Goal: Task Accomplishment & Management: Manage account settings

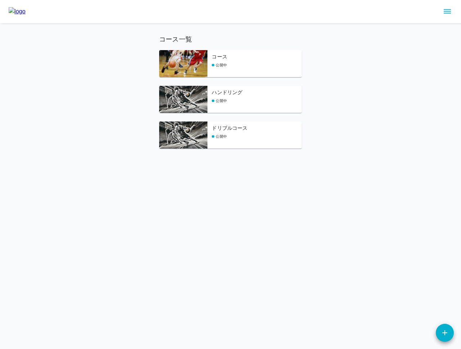
click at [234, 27] on div "コース一覧 コース 公開中 ハンドリング 公開中 ドリブルコース 公開中" at bounding box center [230, 74] width 461 height 148
click at [187, 66] on img at bounding box center [183, 63] width 48 height 27
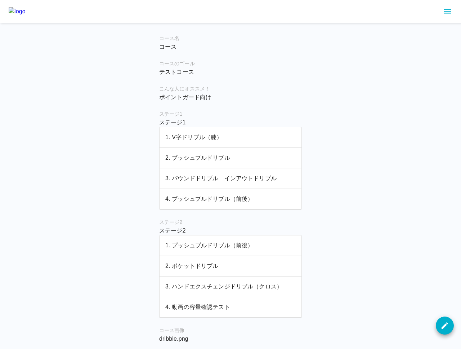
click at [199, 142] on td "1. V字ドリブル（膝）" at bounding box center [231, 137] width 142 height 21
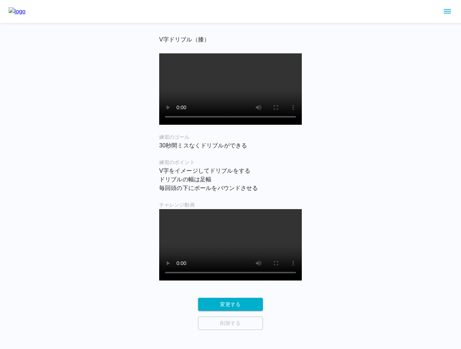
click at [91, 105] on div "V字ドリブル（膝） 練習のゴール 30秒間ミスなくドリブルができる 練習のポイント V字をイメージしてドリブルをする ドリブルの幅は足幅 毎回頭の下にボー…" at bounding box center [230, 165] width 461 height 330
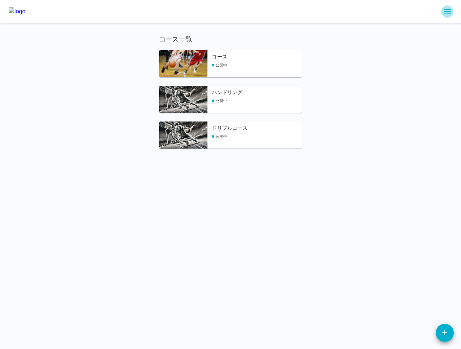
click at [446, 10] on icon "sidemenu" at bounding box center [447, 11] width 9 height 9
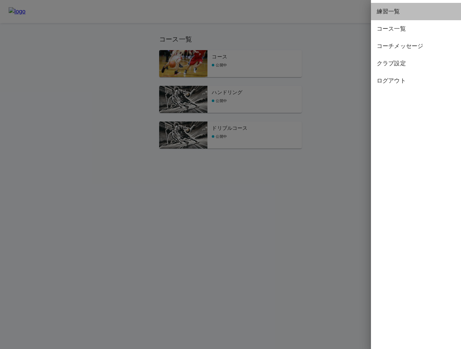
click at [404, 13] on span "練習一覧" at bounding box center [416, 11] width 79 height 9
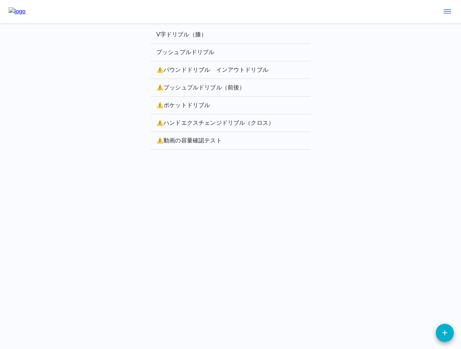
click at [184, 34] on p "V字ドリブル（膝）" at bounding box center [230, 34] width 148 height 9
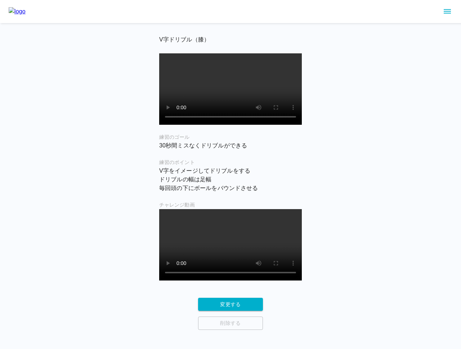
click at [117, 57] on div "V字ドリブル（膝） 練習のゴール 30秒間ミスなくドリブルができる 練習のポイント V字をイメージしてドリブルをする ドリブルの幅は足幅 毎回頭の下にボー…" at bounding box center [230, 165] width 461 height 330
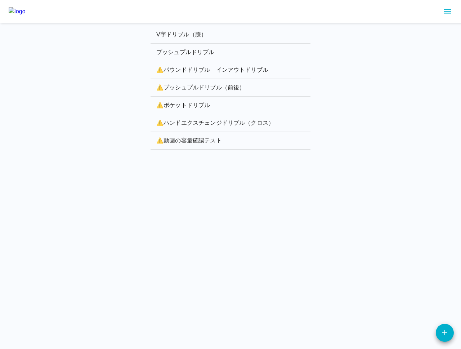
click at [70, 102] on div "V字ドリブル（膝） プッシュプルドリブル ⚠️ パウンドドリブル　インアウトドリブル ⚠️ プッシュプルドリブル（前後） ⚠️ ポケットドリブル ⚠️ ハ…" at bounding box center [230, 76] width 461 height 152
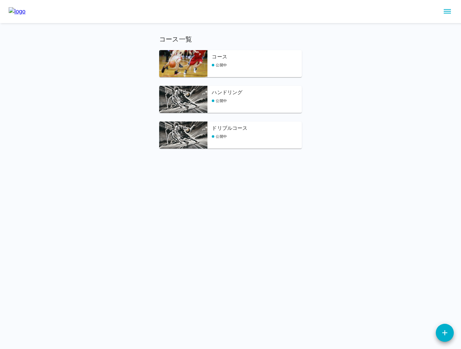
click at [346, 49] on div "コース一覧 コース 公開中 ハンドリング 公開中 ドリブルコース 公開中" at bounding box center [230, 74] width 461 height 148
click at [76, 96] on div "コース一覧 コース 公開中 ハンドリング 公開中 ドリブルコース 公開中" at bounding box center [230, 74] width 461 height 148
click at [115, 75] on div "コース一覧 コース 公開中 ハンドリング 公開中 ドリブルコース 公開中" at bounding box center [230, 74] width 461 height 148
click at [173, 20] on div at bounding box center [230, 11] width 461 height 23
click at [185, 57] on img at bounding box center [183, 63] width 48 height 27
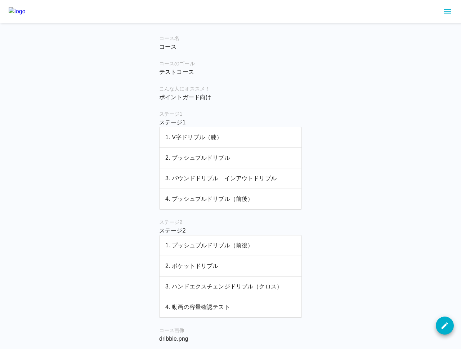
click at [214, 137] on p "1. V字ドリブル（膝）" at bounding box center [230, 137] width 130 height 9
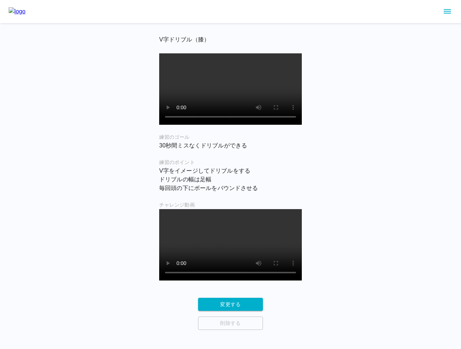
click at [216, 177] on p "V字をイメージしてドリブルをする ドリブルの幅は足幅 毎回頭の下にボールをバウンドさせる" at bounding box center [230, 180] width 143 height 26
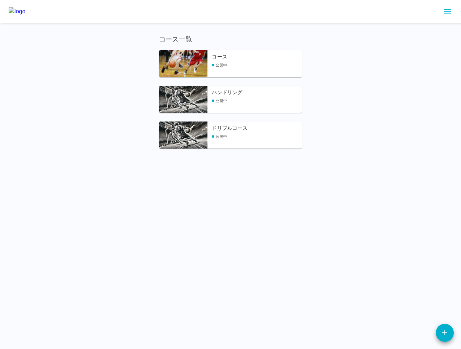
click at [445, 13] on icon "sidemenu" at bounding box center [447, 11] width 9 height 9
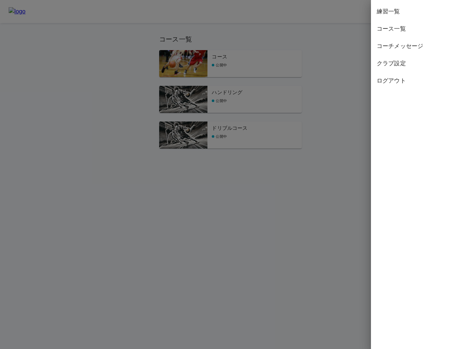
click at [404, 46] on span "コーチメッセージ" at bounding box center [416, 46] width 79 height 9
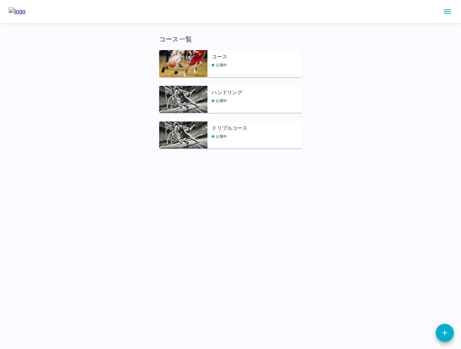
click at [447, 10] on icon "sidemenu" at bounding box center [447, 11] width 9 height 9
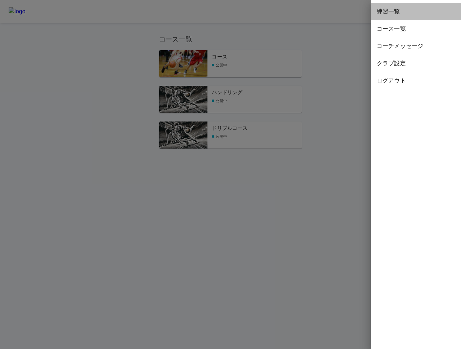
click at [393, 10] on span "練習一覧" at bounding box center [416, 11] width 79 height 9
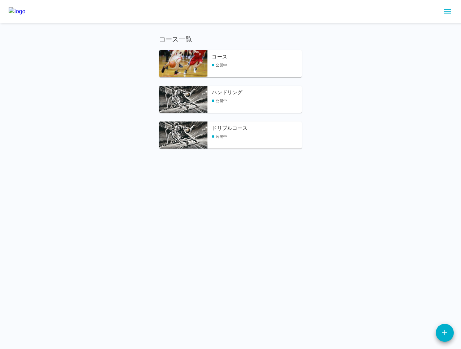
click at [187, 62] on img at bounding box center [183, 63] width 48 height 27
click at [448, 335] on icon "button" at bounding box center [445, 332] width 9 height 9
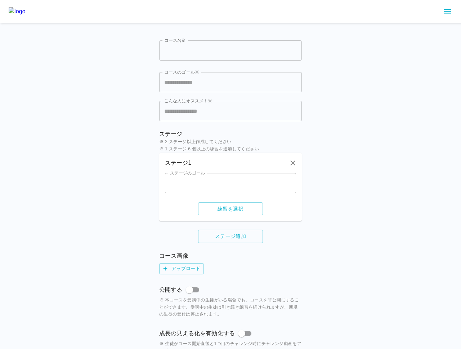
click at [229, 185] on input "ステージのゴール" at bounding box center [230, 183] width 131 height 20
click at [107, 119] on div "コース名※ コース名※ コースのゴール※ コースのゴール※ こんな人にオススメ！※ こんな人にオススメ！※ ステージ ※ 2 ステージ以上作成してください ※…" at bounding box center [230, 192] width 461 height 385
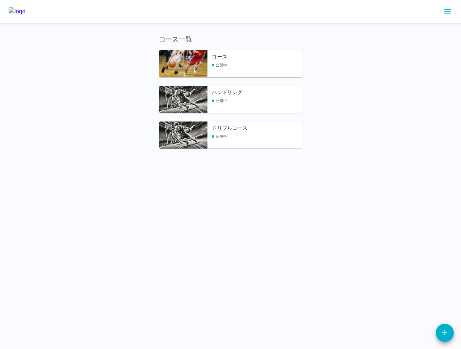
click at [74, 56] on div "コース一覧 コース 公開中 ハンドリング 公開中 ドリブルコース 公開中" at bounding box center [230, 74] width 461 height 148
click at [378, 57] on div "コース一覧 コース 公開中 ハンドリング 公開中 ドリブルコース 公開中" at bounding box center [230, 74] width 461 height 148
click at [191, 55] on img at bounding box center [183, 63] width 48 height 27
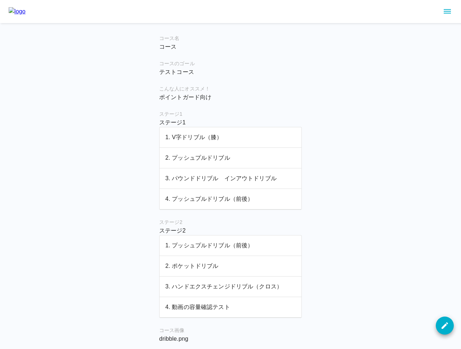
click at [451, 9] on icon "sidemenu" at bounding box center [447, 11] width 7 height 4
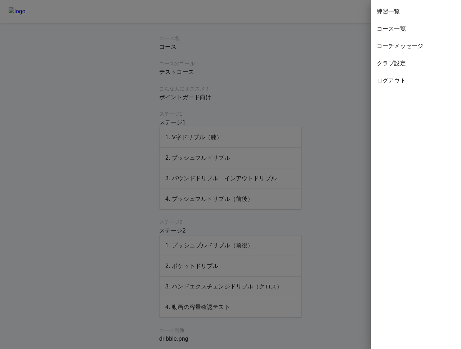
click at [396, 59] on span "クラブ設定" at bounding box center [416, 63] width 79 height 9
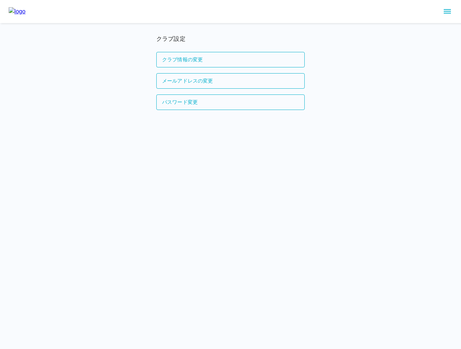
click at [207, 60] on button "クラブ情報の変更" at bounding box center [230, 59] width 148 height 15
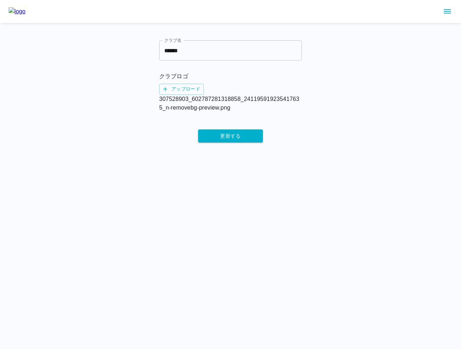
click at [122, 105] on div "クラブ名 ****** クラブ名 クラブロゴ アップロード 307528903_602787281318858_241195919235417635_n-re…" at bounding box center [230, 80] width 461 height 160
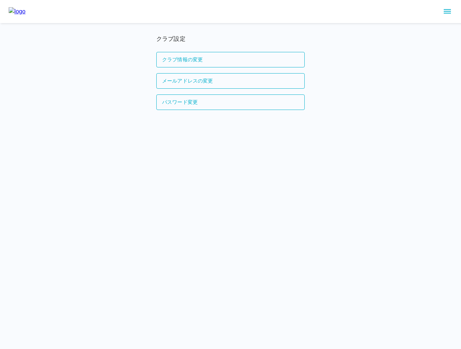
click at [174, 64] on button "クラブ情報の変更" at bounding box center [230, 59] width 148 height 15
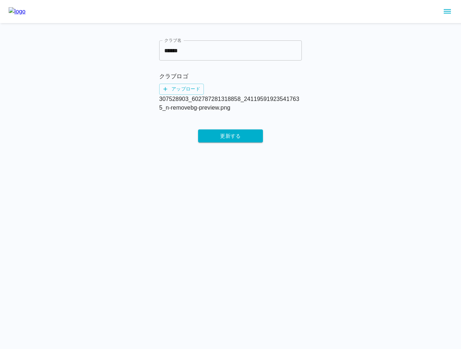
click at [206, 51] on input "******" at bounding box center [230, 50] width 143 height 20
click at [143, 68] on div "クラブ名 ****** クラブ名 クラブロゴ アップロード 307528903_602787281318858_241195919235417635_n-re…" at bounding box center [230, 80] width 461 height 160
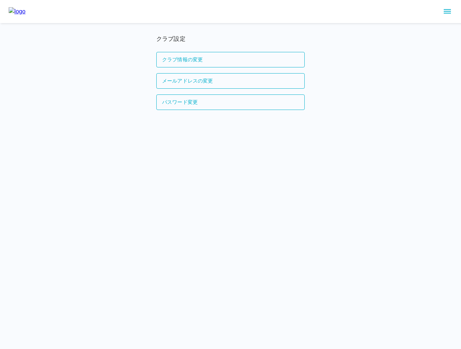
click at [137, 117] on div "クラブ設定 クラブ情報の変更 メールアドレスの変更 パスワード変更" at bounding box center [230, 63] width 461 height 127
click at [110, 127] on html "クラブ設定 クラブ情報の変更 メールアドレスの変更 パスワード変更" at bounding box center [230, 63] width 461 height 127
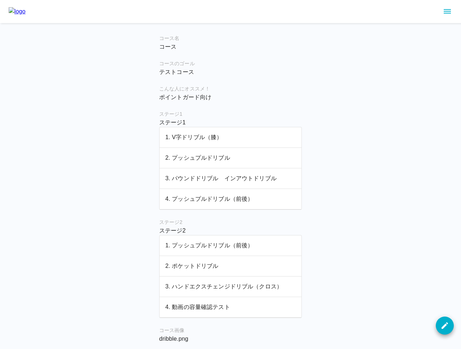
click at [25, 13] on img at bounding box center [17, 11] width 17 height 9
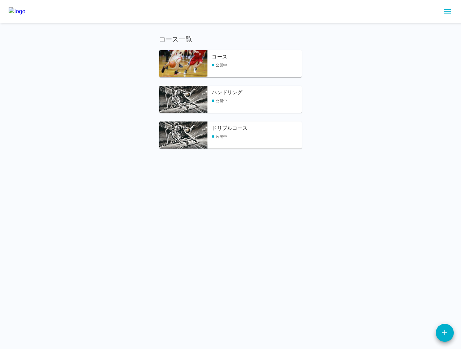
click at [188, 53] on img at bounding box center [183, 63] width 48 height 27
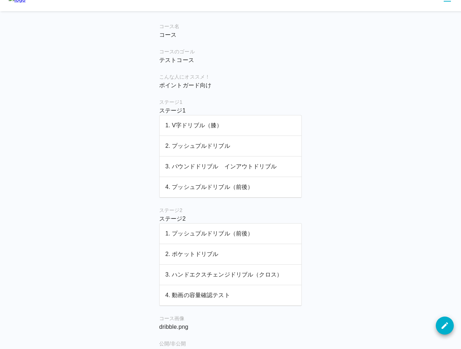
scroll to position [62, 0]
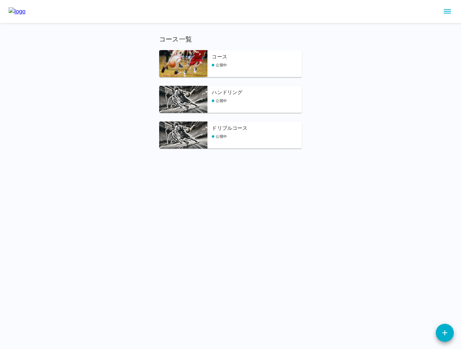
click at [358, 123] on div "コース一覧 コース 公開中 ハンドリング 公開中 ドリブルコース 公開中" at bounding box center [230, 74] width 461 height 148
click at [260, 37] on p "コース一覧" at bounding box center [230, 40] width 143 height 10
click at [179, 30] on div "コース一覧 コース 公開中 ハンドリング 公開中 ドリブルコース 公開中" at bounding box center [230, 74] width 461 height 148
click at [268, 33] on div "コース一覧 コース 公開中 ハンドリング 公開中 ドリブルコース 公開中" at bounding box center [230, 74] width 461 height 148
click at [352, 75] on div "コース一覧 コース 公開中 ハンドリング 公開中 ドリブルコース 公開中" at bounding box center [230, 74] width 461 height 148
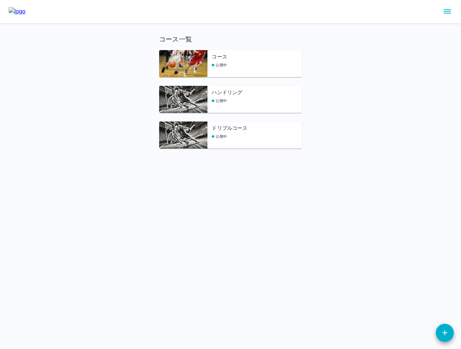
click at [445, 11] on icon "sidemenu" at bounding box center [447, 11] width 9 height 9
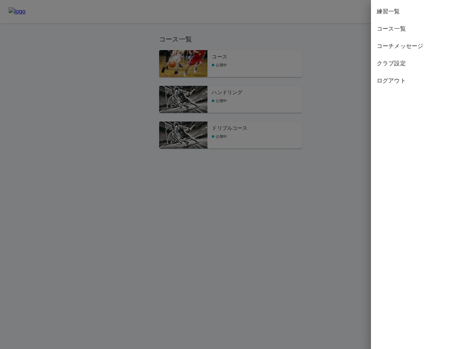
click at [396, 83] on span "ログアウト" at bounding box center [416, 80] width 79 height 9
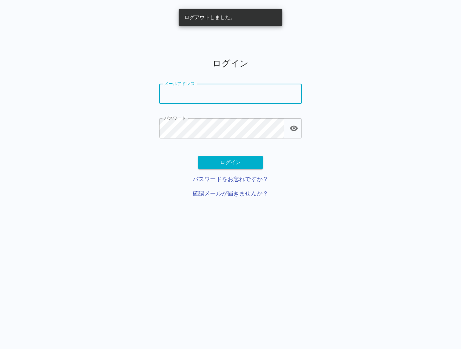
click at [212, 94] on input "メールアドレス" at bounding box center [230, 94] width 143 height 20
paste input "**********"
type input "**********"
click at [381, 139] on div "**********" at bounding box center [230, 130] width 461 height 169
click at [246, 160] on button "ログイン" at bounding box center [230, 162] width 65 height 13
